Goal: Task Accomplishment & Management: Complete application form

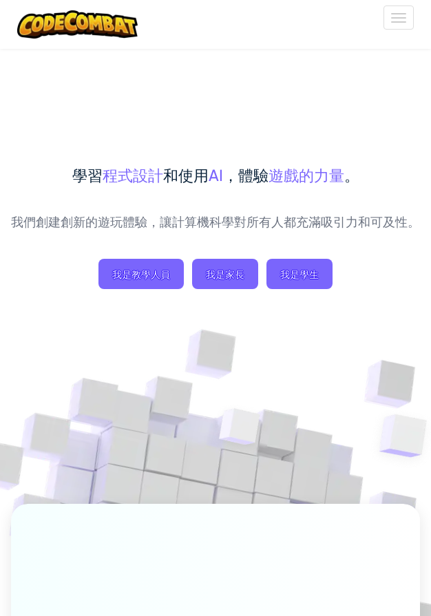
click at [324, 120] on div "學習 程式設計 和使用 AI ，體驗 遊戲的力量 。 我們創建創新的遊玩體驗，讓計算機科學對所有人都充滿吸引力和可及性。 我是教學人員 我是家長 我是學生" at bounding box center [215, 400] width 409 height 705
drag, startPoint x: 388, startPoint y: 1, endPoint x: 52, endPoint y: 192, distance: 386.5
click at [53, 192] on div "學習 程式設計 和使用 AI ，體驗 遊戲的力量 。 我們創建創新的遊玩體驗，讓計算機科學對所有人都充滿吸引力和可及性。 我是教學人員 我是家長 我是學生" at bounding box center [215, 240] width 409 height 151
click at [284, 268] on span "我是學生" at bounding box center [299, 274] width 66 height 30
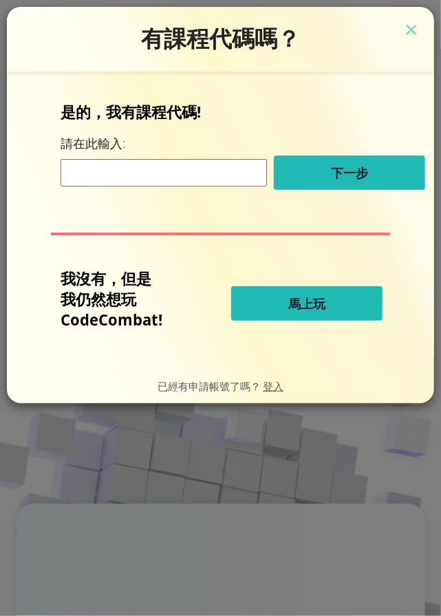
click at [130, 178] on input at bounding box center [164, 173] width 206 height 28
type input "YesBiteGoat"
click at [355, 153] on div "是的，我有課程代碼! 請在此輸入: YesBiteGoat 下一步" at bounding box center [221, 150] width 320 height 99
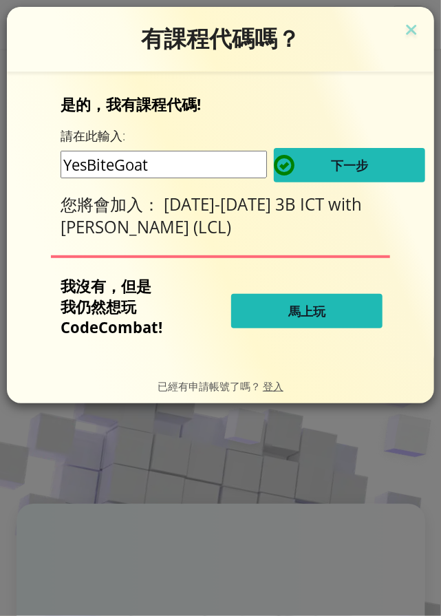
click at [343, 178] on button "下一步" at bounding box center [349, 165] width 151 height 34
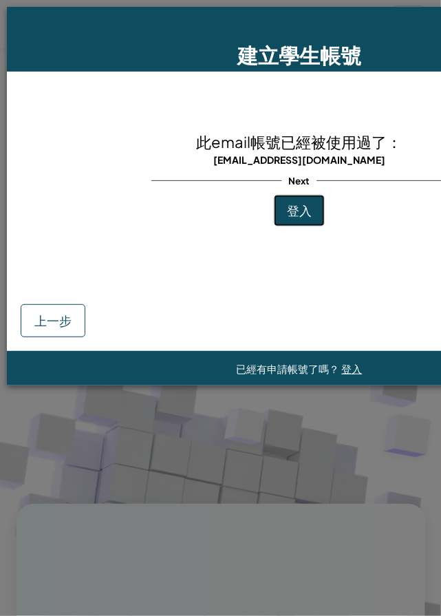
click at [292, 211] on span "登入" at bounding box center [299, 210] width 25 height 16
